Goal: Information Seeking & Learning: Learn about a topic

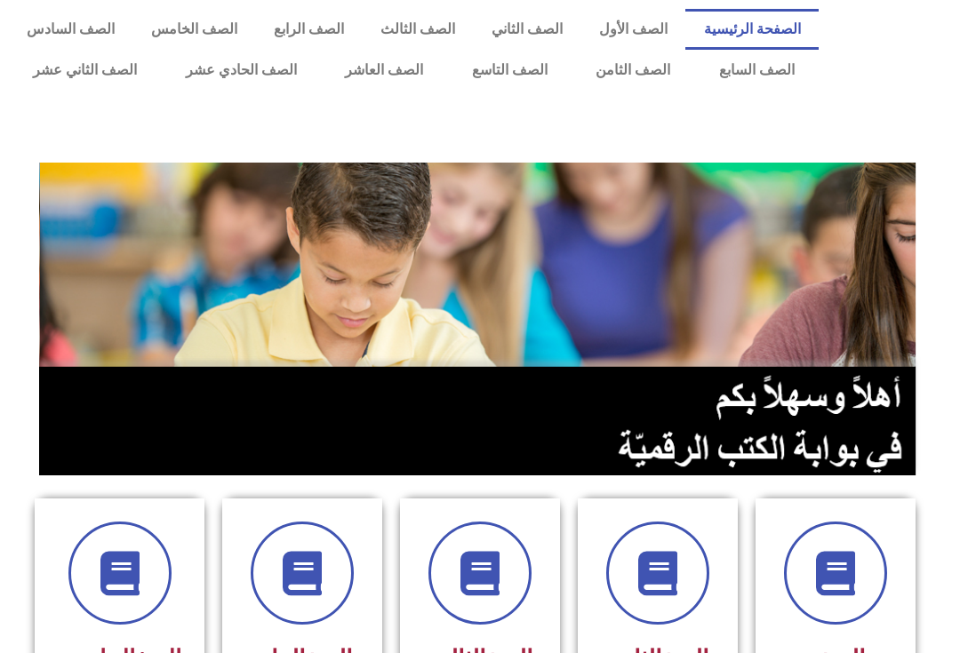
click at [763, 70] on link "الصف السابع" at bounding box center [756, 70] width 124 height 41
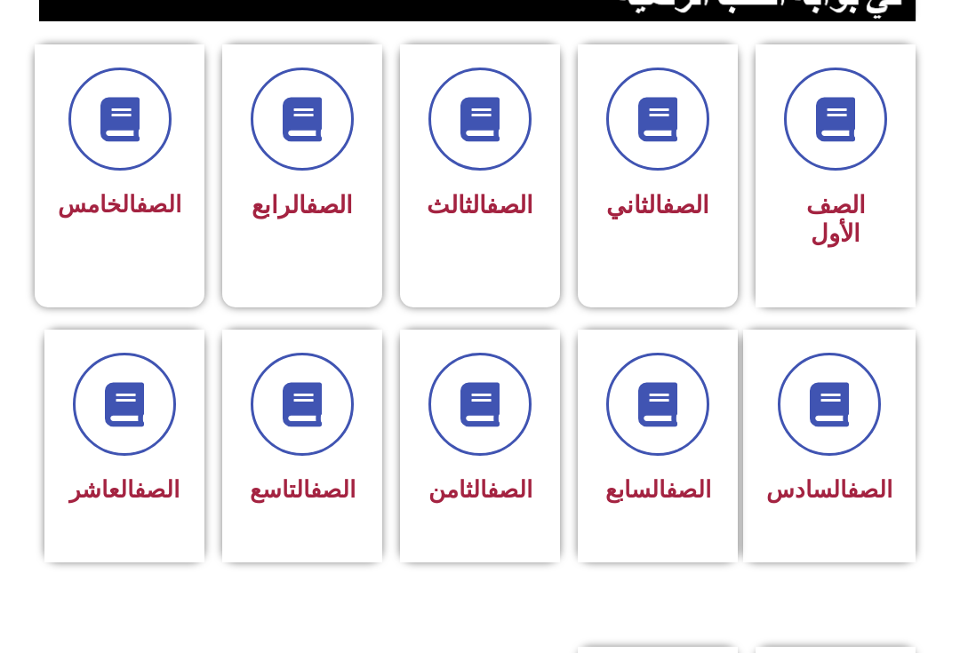
scroll to position [452, 0]
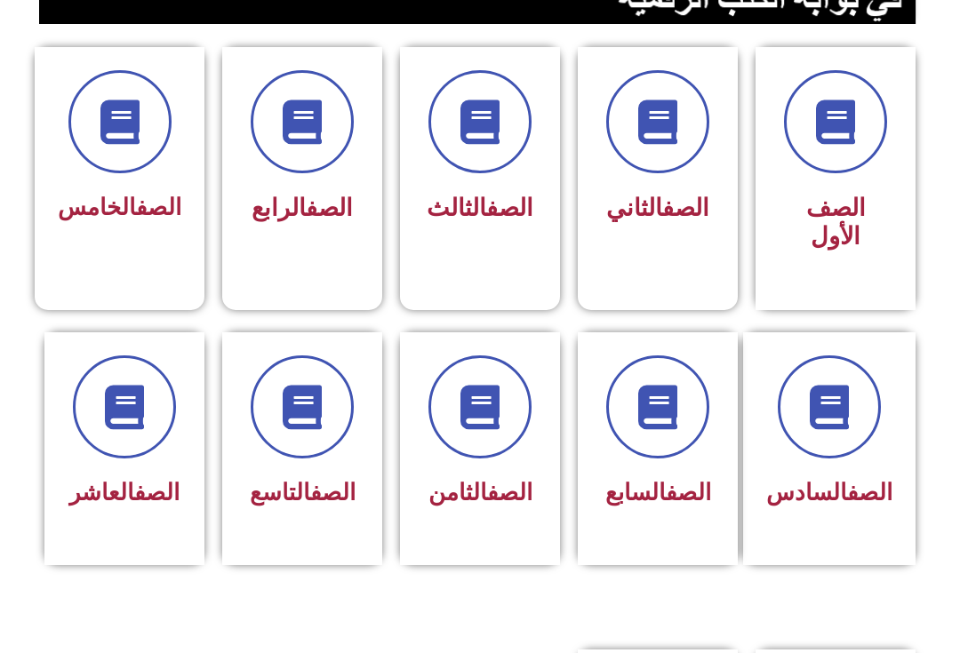
click at [677, 479] on link "الصف" at bounding box center [688, 492] width 45 height 27
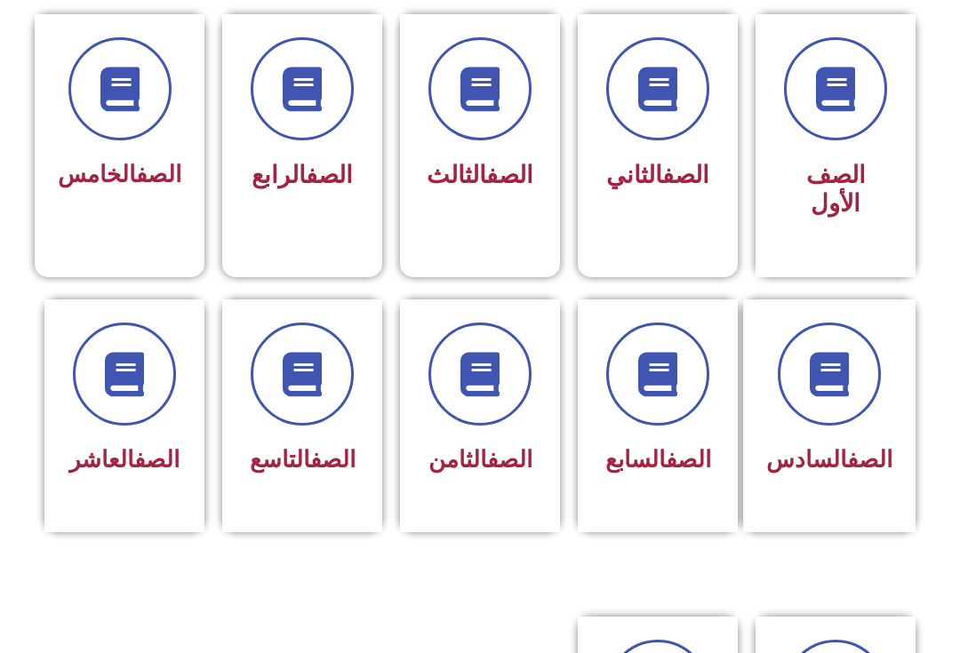
click at [658, 379] on icon at bounding box center [658, 374] width 44 height 44
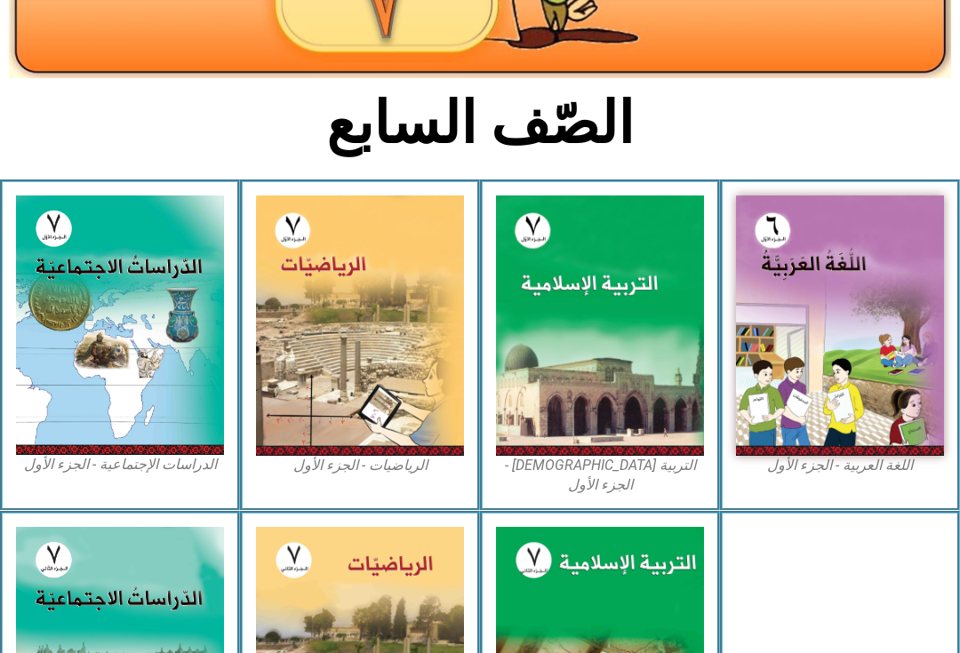
scroll to position [325, 0]
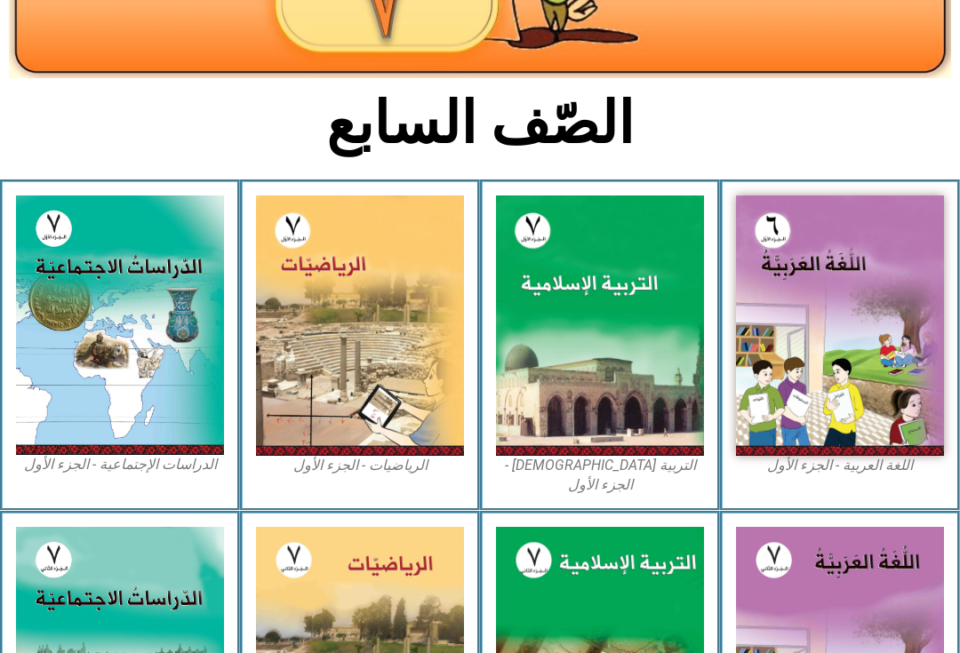
click at [608, 381] on img at bounding box center [600, 326] width 208 height 260
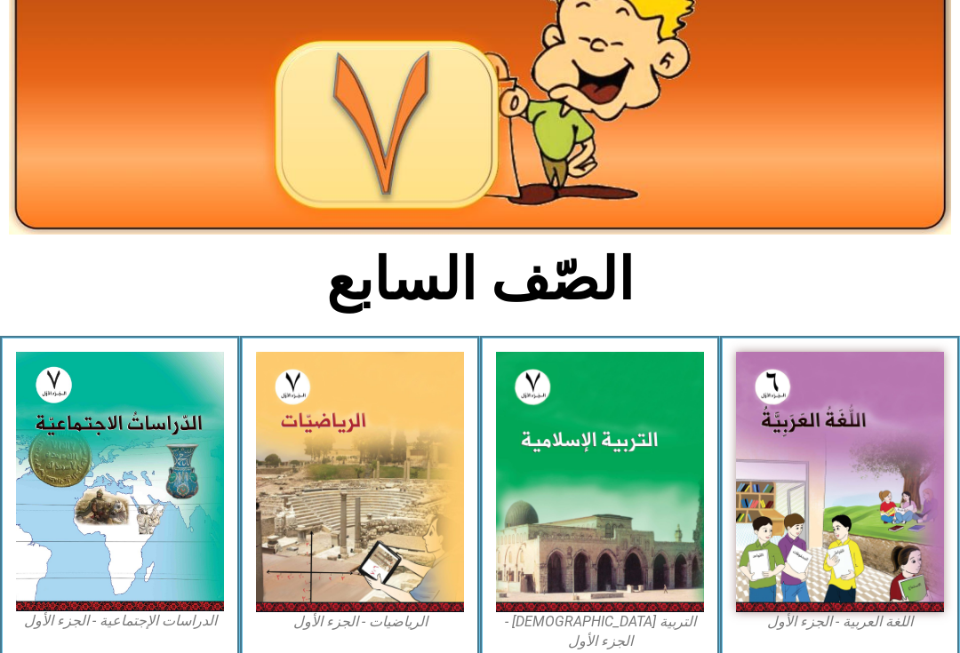
scroll to position [200, 0]
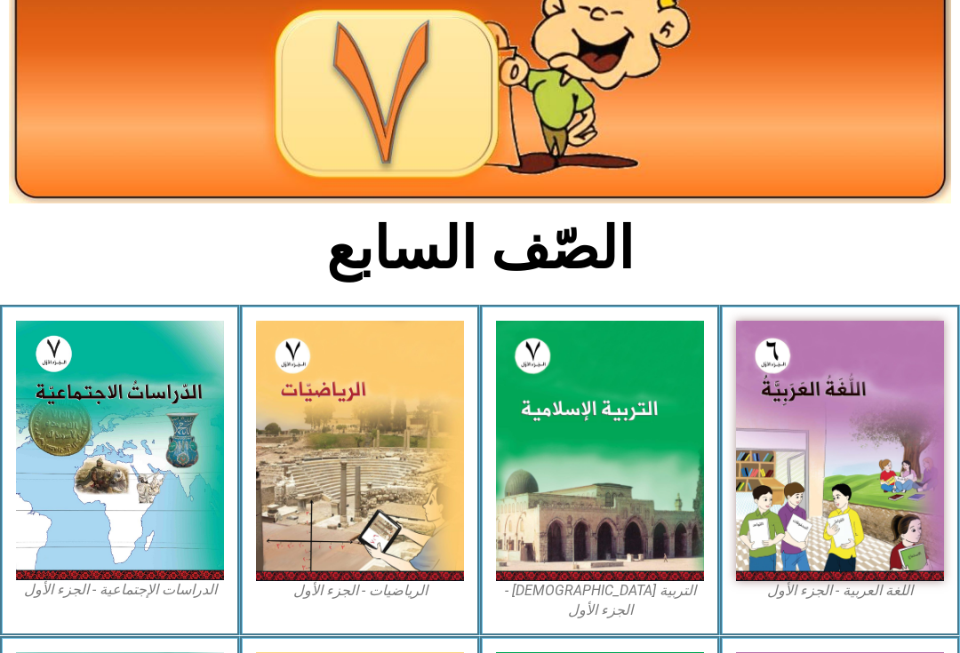
click at [651, 357] on img at bounding box center [600, 451] width 208 height 260
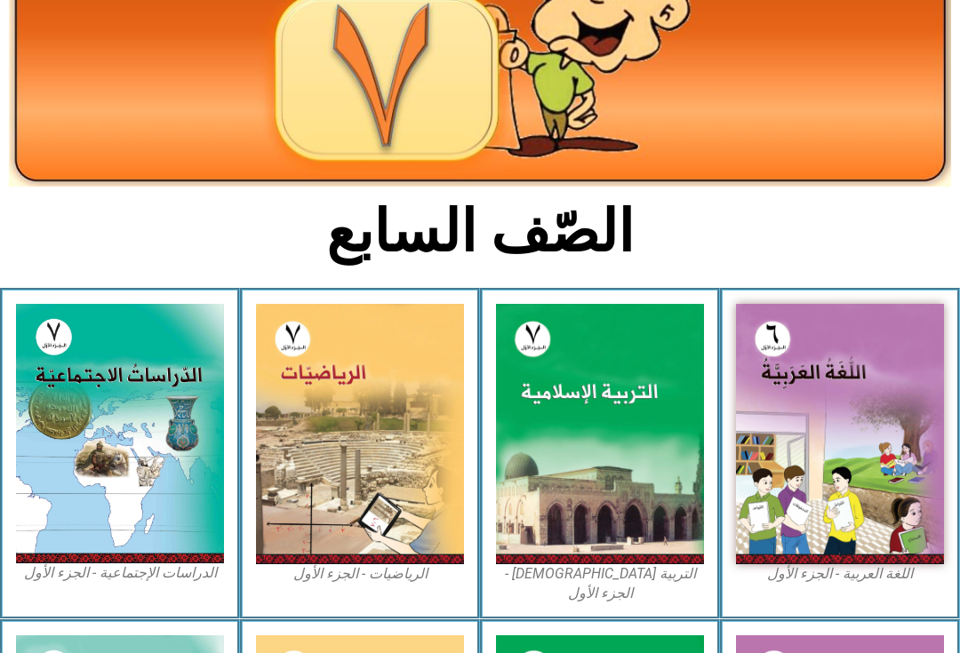
scroll to position [217, 0]
click at [587, 468] on img at bounding box center [600, 434] width 208 height 260
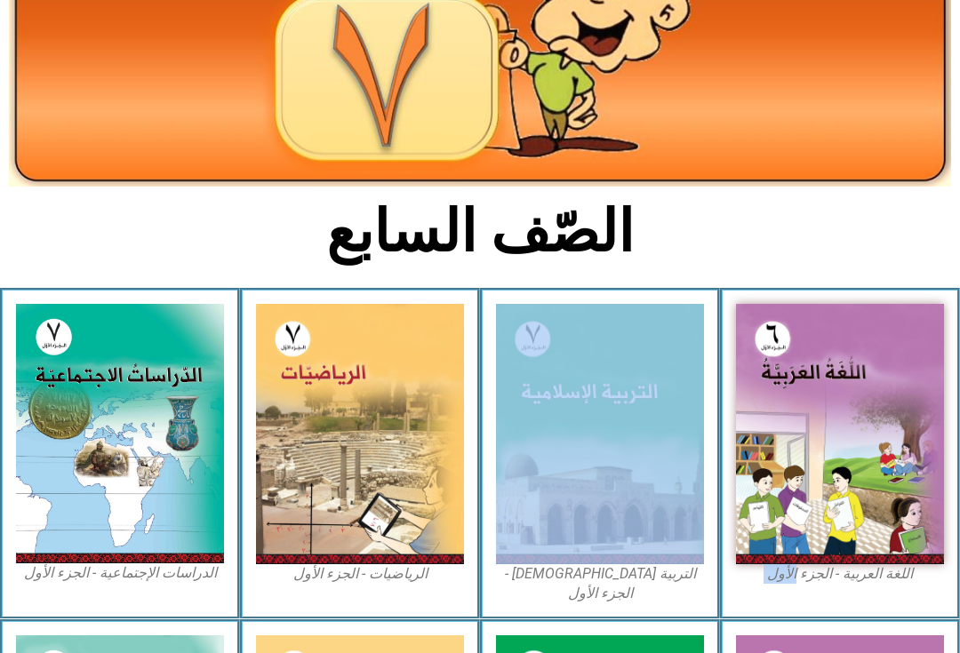
click at [830, 185] on img at bounding box center [480, 30] width 942 height 314
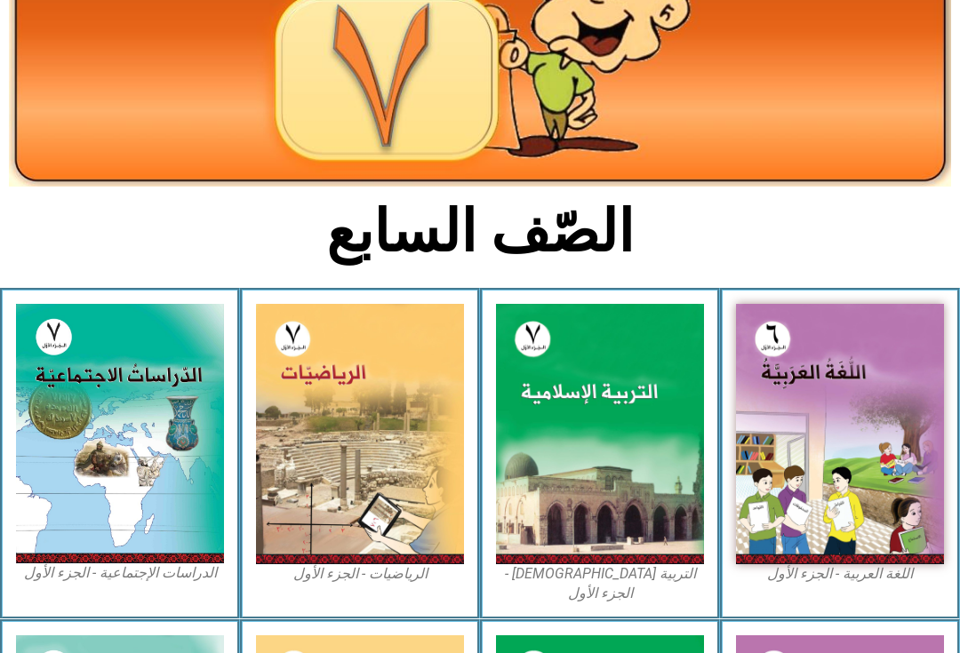
click at [556, 488] on img at bounding box center [600, 434] width 208 height 260
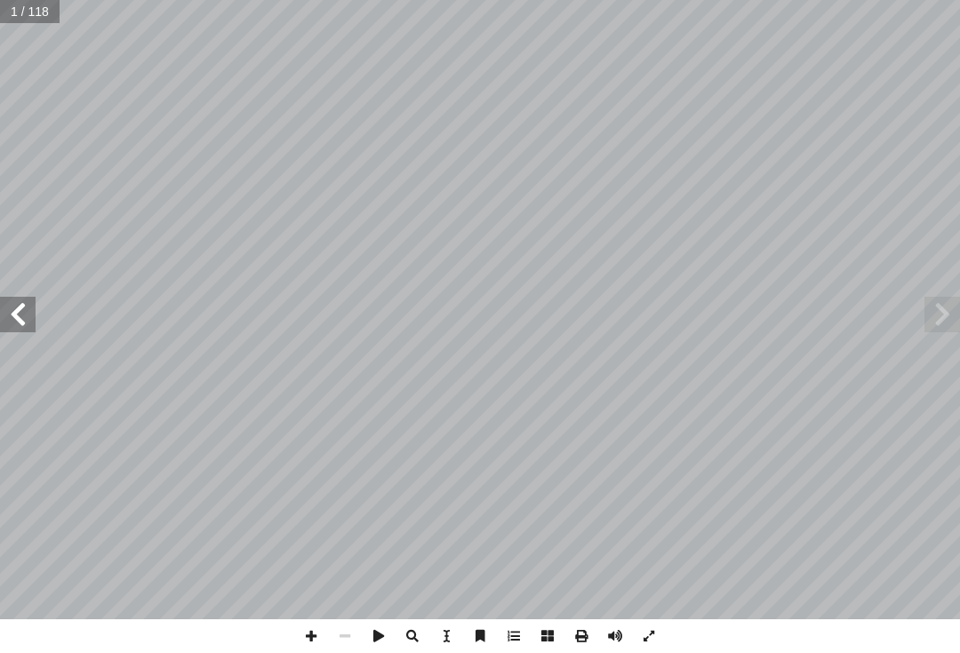
click at [12, 315] on span at bounding box center [18, 315] width 36 height 36
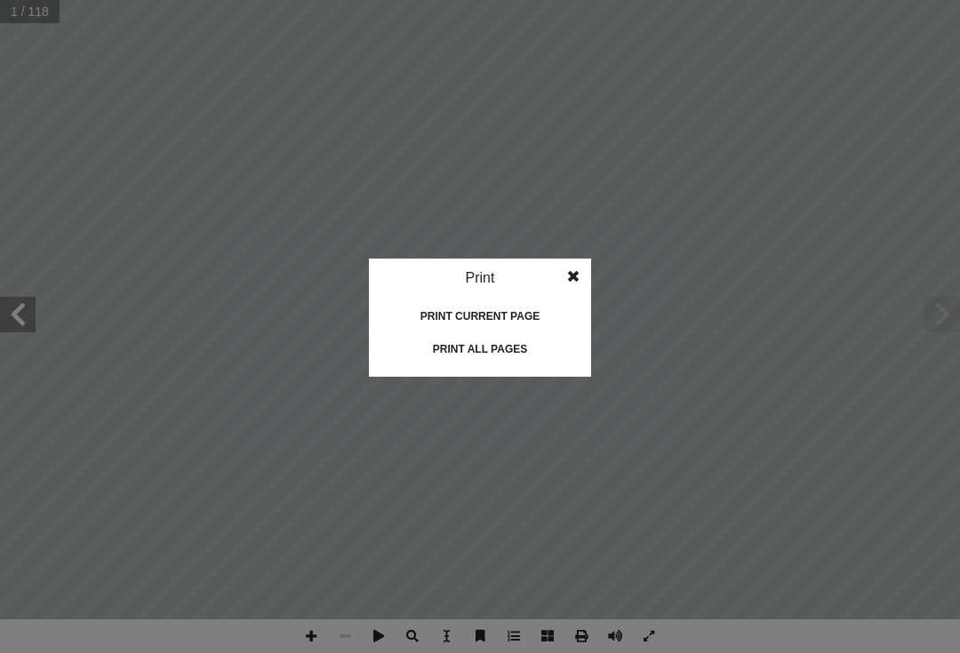
click at [543, 356] on div "Print all pages" at bounding box center [480, 349] width 178 height 28
click at [807, 496] on idv "Print Print current page Print left page Print right page Print all pages" at bounding box center [480, 326] width 960 height 653
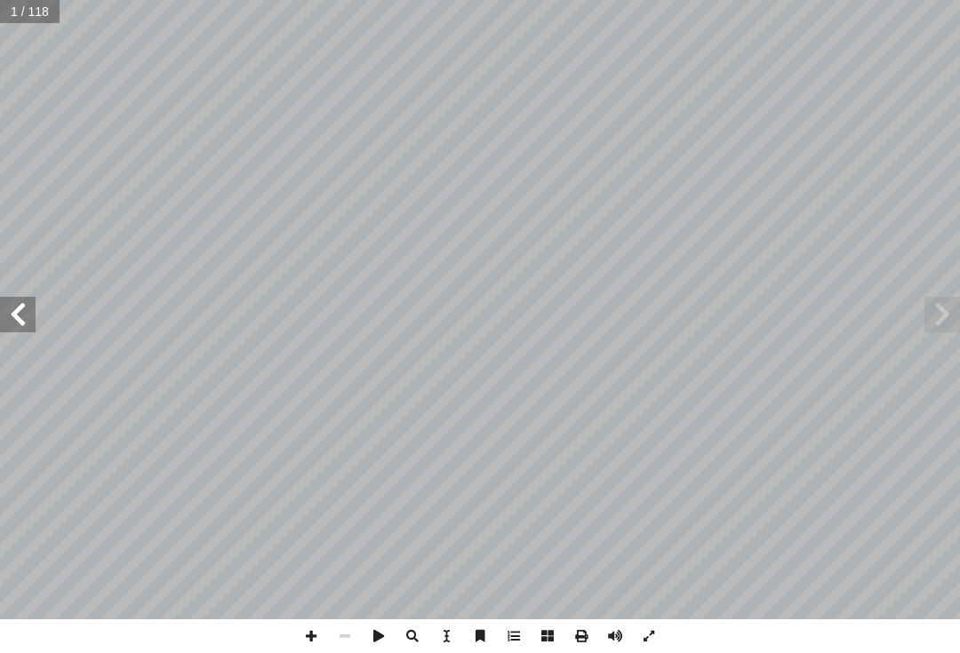
click at [34, 313] on span at bounding box center [18, 315] width 36 height 36
click at [30, 322] on span at bounding box center [18, 315] width 36 height 36
click at [25, 325] on span at bounding box center [18, 315] width 36 height 36
click at [945, 309] on span at bounding box center [943, 315] width 36 height 36
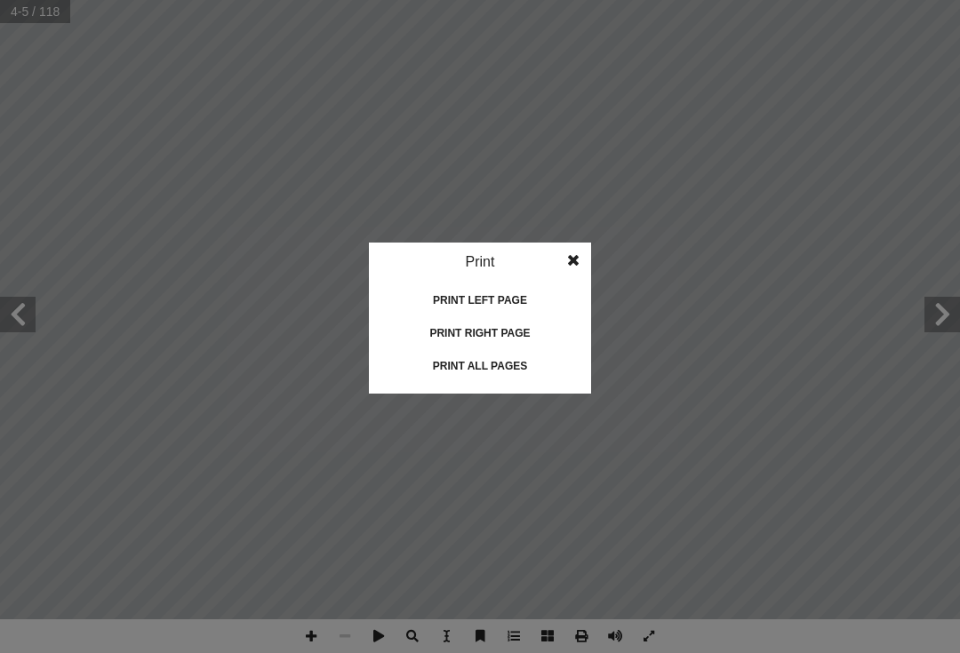
click at [509, 365] on div "Print all pages" at bounding box center [480, 366] width 178 height 28
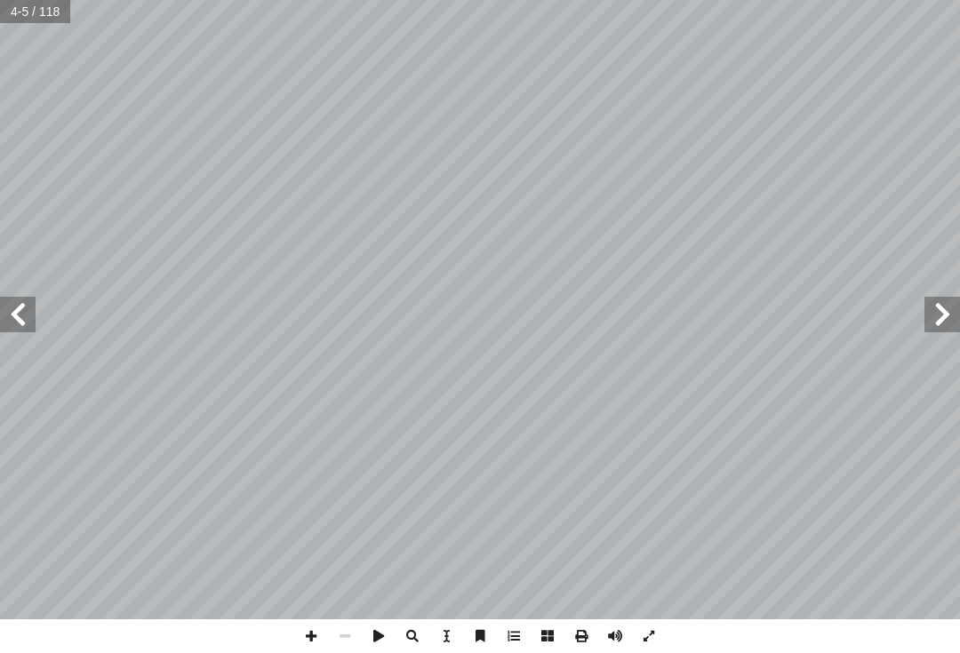
click at [947, 317] on span at bounding box center [943, 315] width 36 height 36
click at [949, 300] on span at bounding box center [943, 315] width 36 height 36
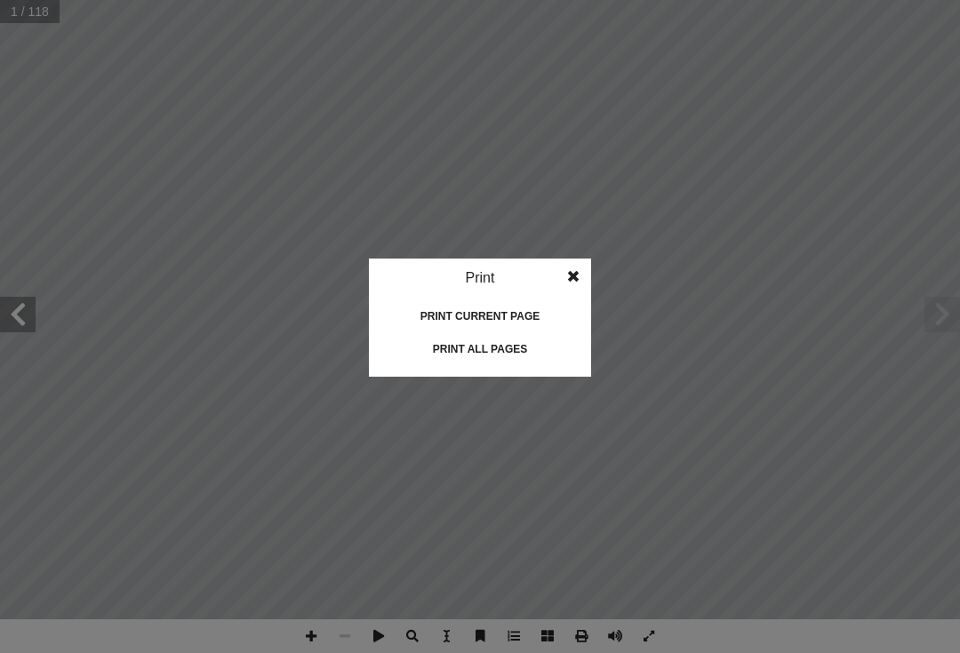
click at [462, 336] on div "Print all pages" at bounding box center [480, 349] width 178 height 28
